Goal: Navigation & Orientation: Find specific page/section

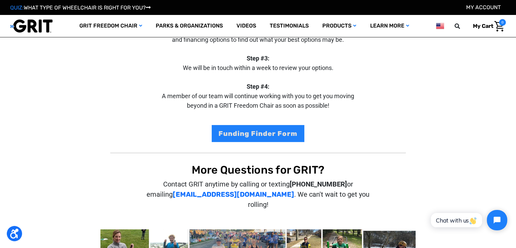
scroll to position [85, 0]
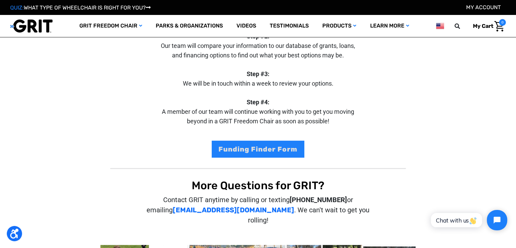
drag, startPoint x: 520, startPoint y: 42, endPoint x: 520, endPoint y: 72, distance: 29.5
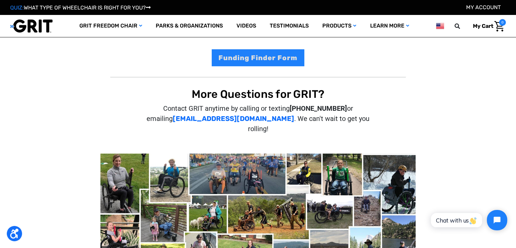
scroll to position [179, 0]
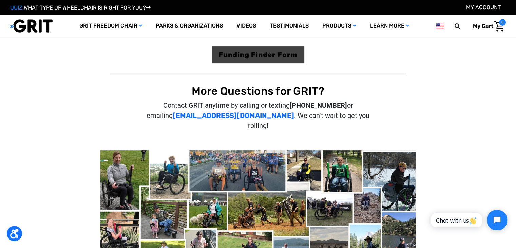
click at [264, 57] on link "Funding Finder Form" at bounding box center [258, 54] width 93 height 17
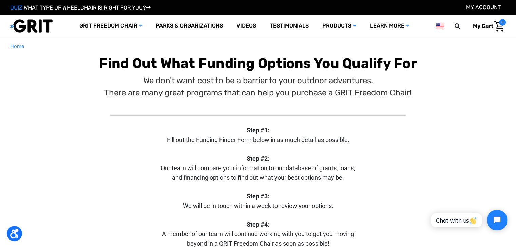
click at [44, 21] on img at bounding box center [31, 26] width 42 height 14
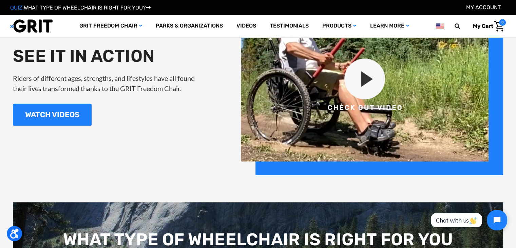
scroll to position [809, 0]
